Goal: Information Seeking & Learning: Learn about a topic

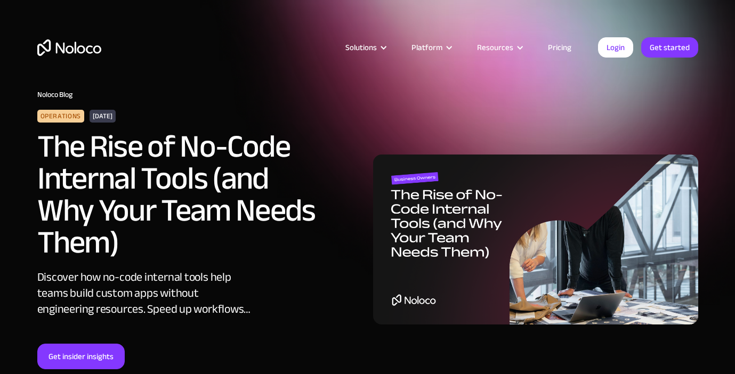
click at [434, 208] on img at bounding box center [535, 240] width 325 height 170
click at [94, 359] on link "Get insider insights" at bounding box center [80, 357] width 87 height 26
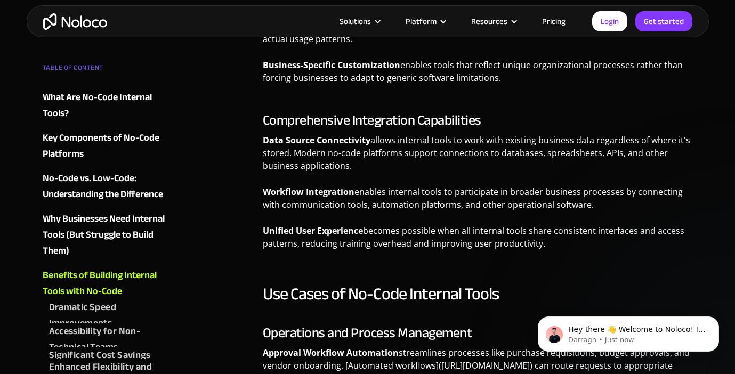
scroll to position [2503, 0]
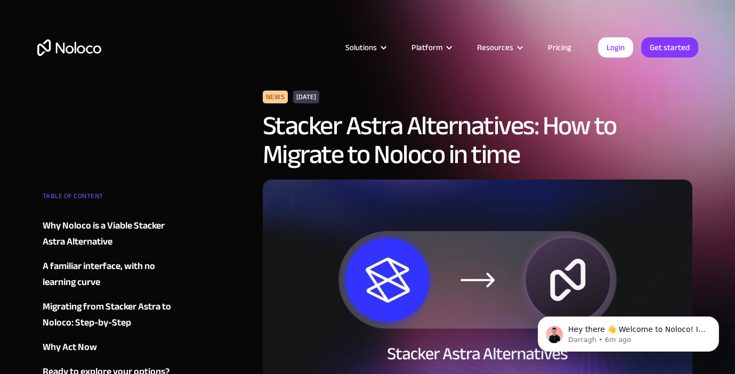
click at [77, 45] on img "home" at bounding box center [69, 47] width 64 height 17
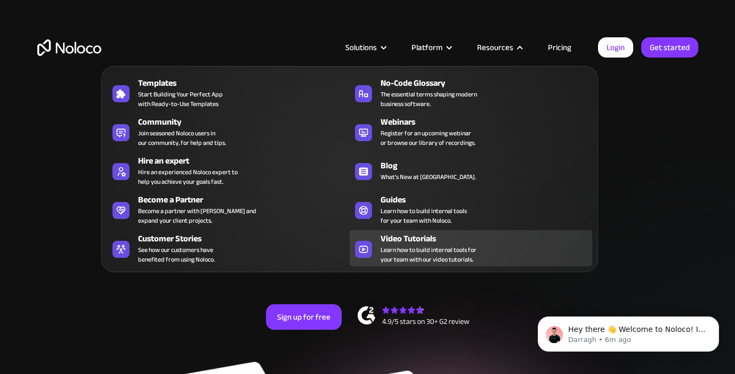
click at [427, 243] on div "Video Tutorials" at bounding box center [488, 238] width 216 height 13
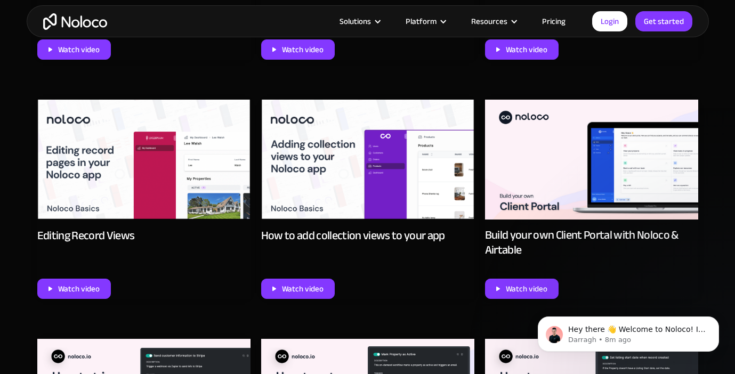
scroll to position [1198, 0]
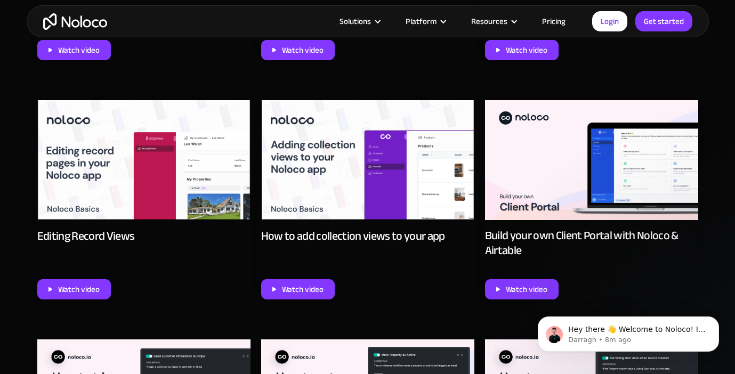
click at [367, 175] on img at bounding box center [367, 160] width 213 height 120
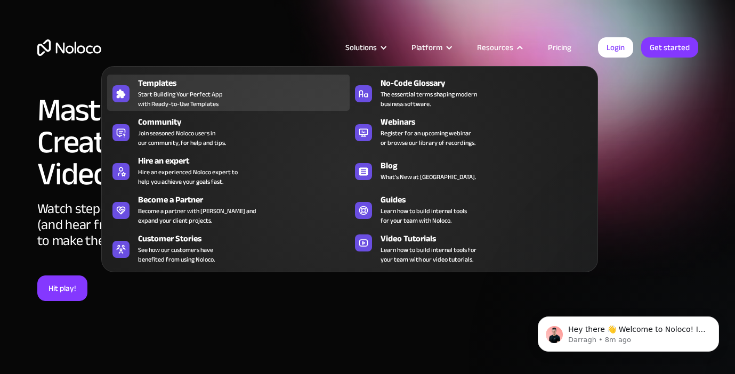
click at [226, 83] on div "Templates" at bounding box center [246, 83] width 216 height 13
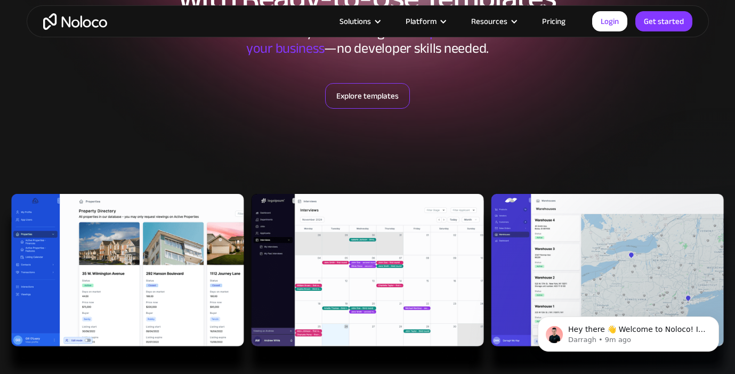
click at [366, 96] on link "Explore templates" at bounding box center [367, 96] width 85 height 26
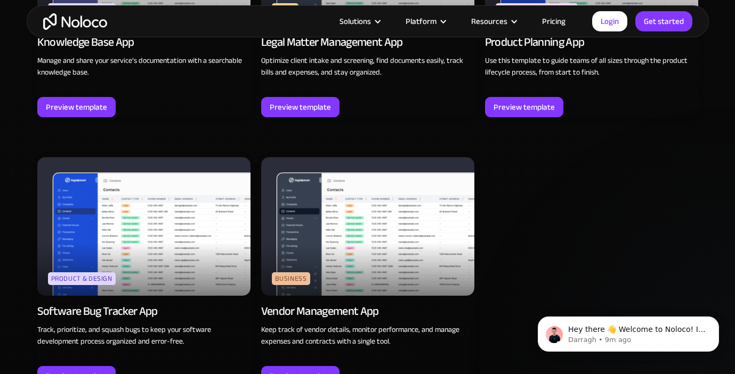
scroll to position [1626, 0]
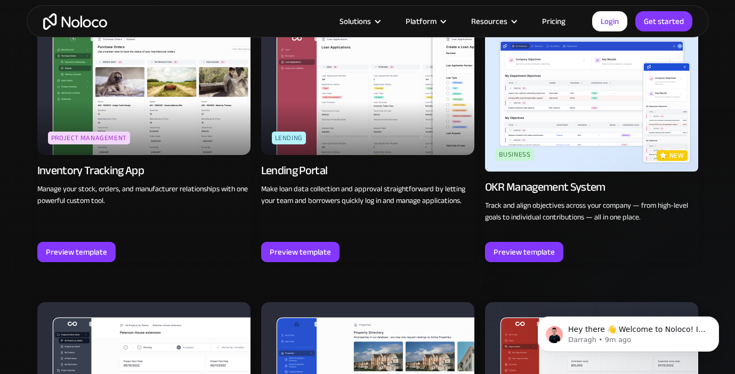
click at [660, 184] on div "OKR Management System" at bounding box center [591, 190] width 213 height 20
click at [563, 184] on div "OKR Management System" at bounding box center [545, 187] width 120 height 15
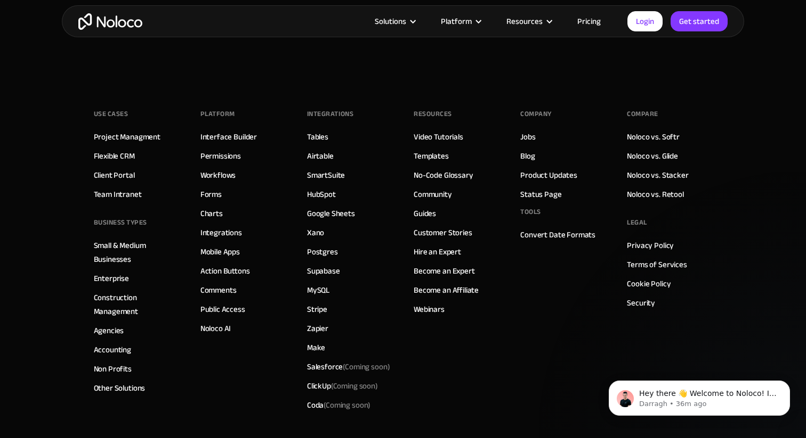
scroll to position [5978, 0]
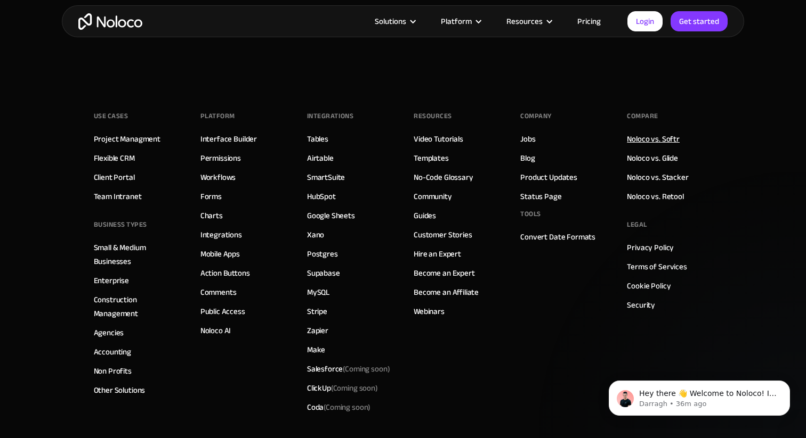
click at [654, 140] on link "Noloco vs. Softr" at bounding box center [653, 139] width 53 height 14
